Goal: Find specific page/section: Find specific page/section

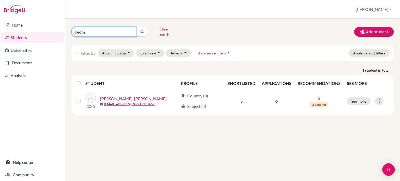
click at [105, 31] on input "beom" at bounding box center [103, 32] width 65 height 10
click at [103, 31] on input "beom" at bounding box center [103, 32] width 65 height 10
type input "[PERSON_NAME]"
click button "submit" at bounding box center [143, 32] width 14 height 10
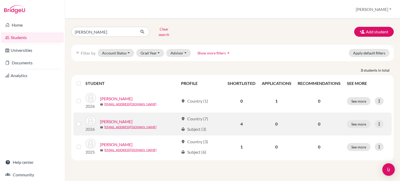
click at [116, 118] on link "[PERSON_NAME]" at bounding box center [116, 121] width 33 height 6
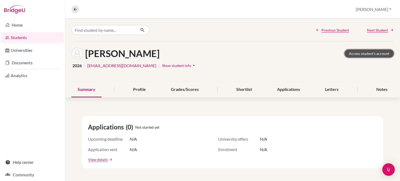
click at [381, 51] on link "Access student's account" at bounding box center [368, 53] width 49 height 8
